Goal: Task Accomplishment & Management: Manage account settings

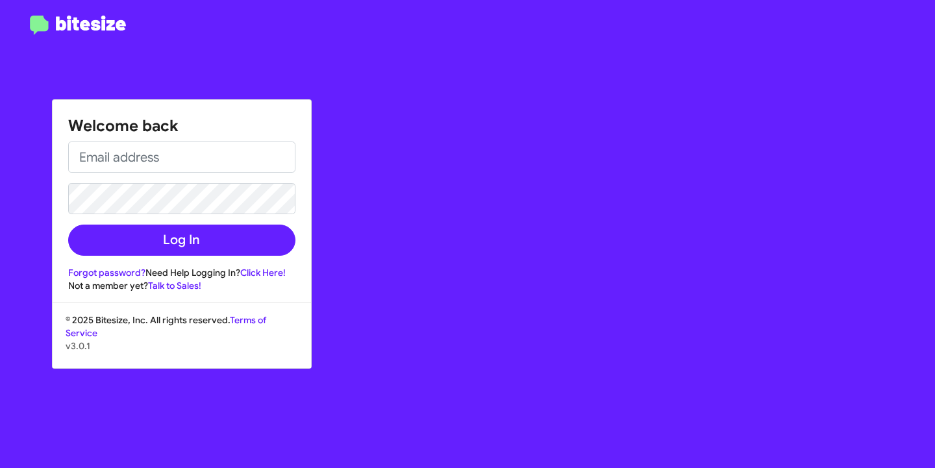
click at [146, 153] on input "email" at bounding box center [181, 157] width 227 height 31
click at [264, 168] on input "email" at bounding box center [181, 157] width 227 height 31
click at [126, 153] on input "email" at bounding box center [181, 157] width 227 height 31
click at [118, 158] on input "email" at bounding box center [181, 157] width 227 height 31
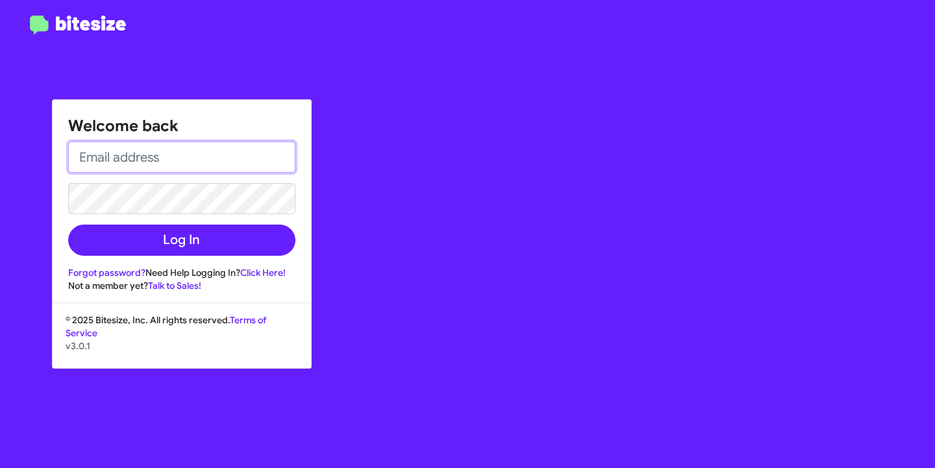
click at [118, 158] on input "email" at bounding box center [181, 157] width 227 height 31
type input "[EMAIL_ADDRESS][DOMAIN_NAME]"
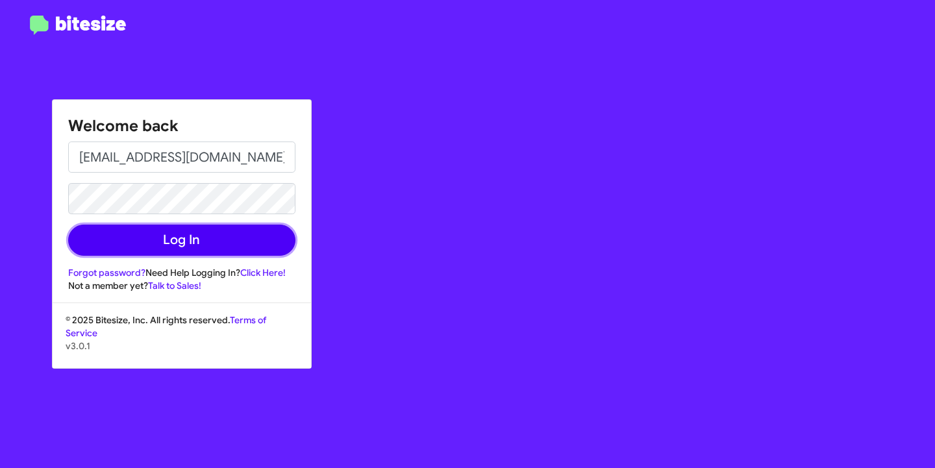
click at [206, 229] on button "Log In" at bounding box center [181, 240] width 227 height 31
